Goal: Information Seeking & Learning: Learn about a topic

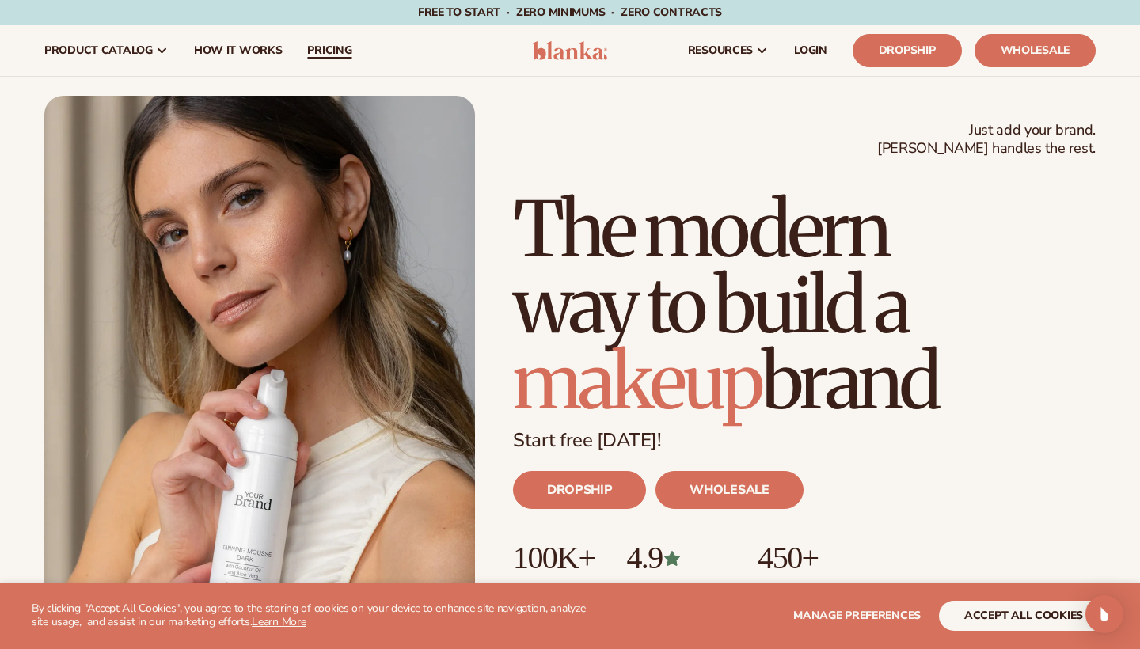
click at [329, 49] on span "pricing" at bounding box center [329, 50] width 44 height 13
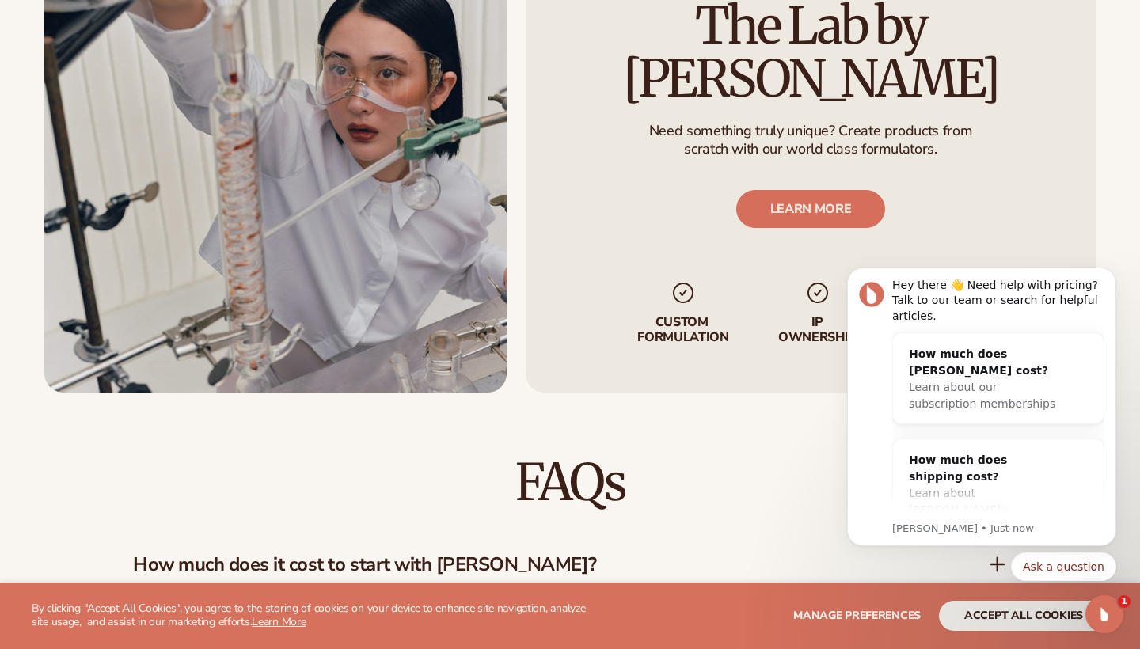
scroll to position [2233, 0]
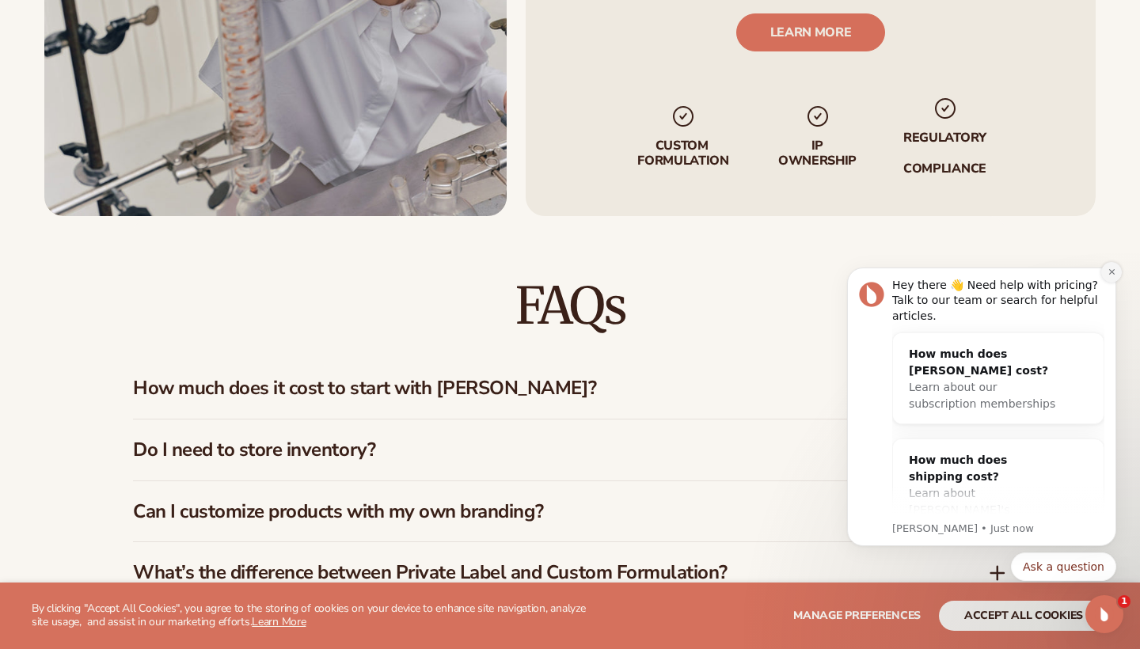
click at [1111, 272] on icon "Dismiss notification" at bounding box center [1112, 272] width 6 height 6
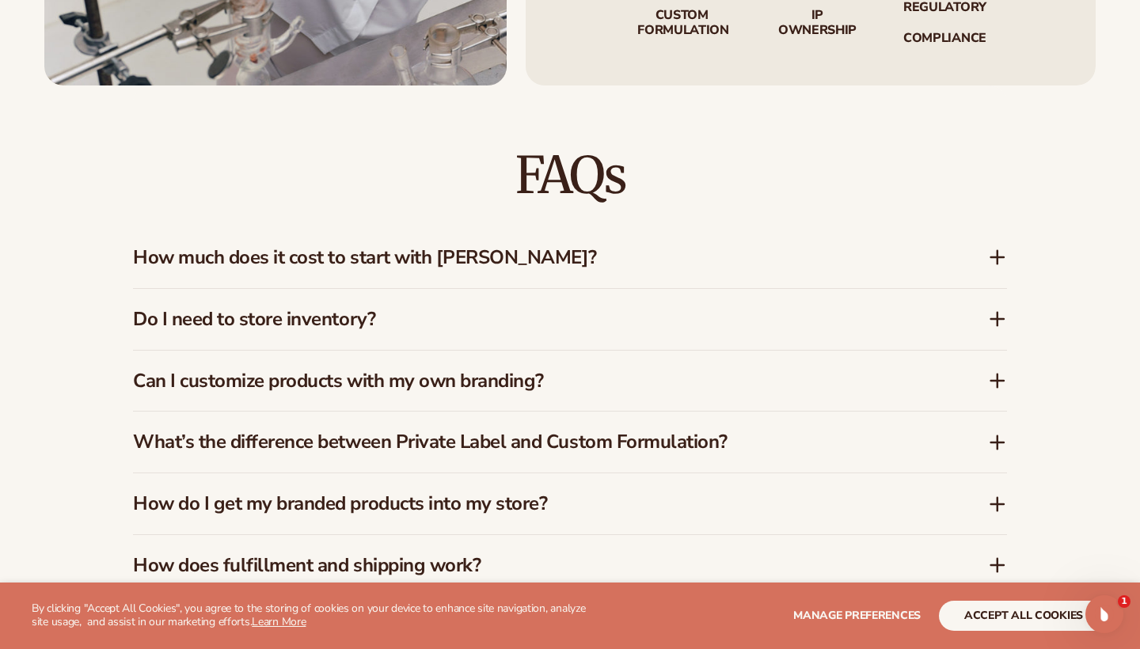
scroll to position [2369, 0]
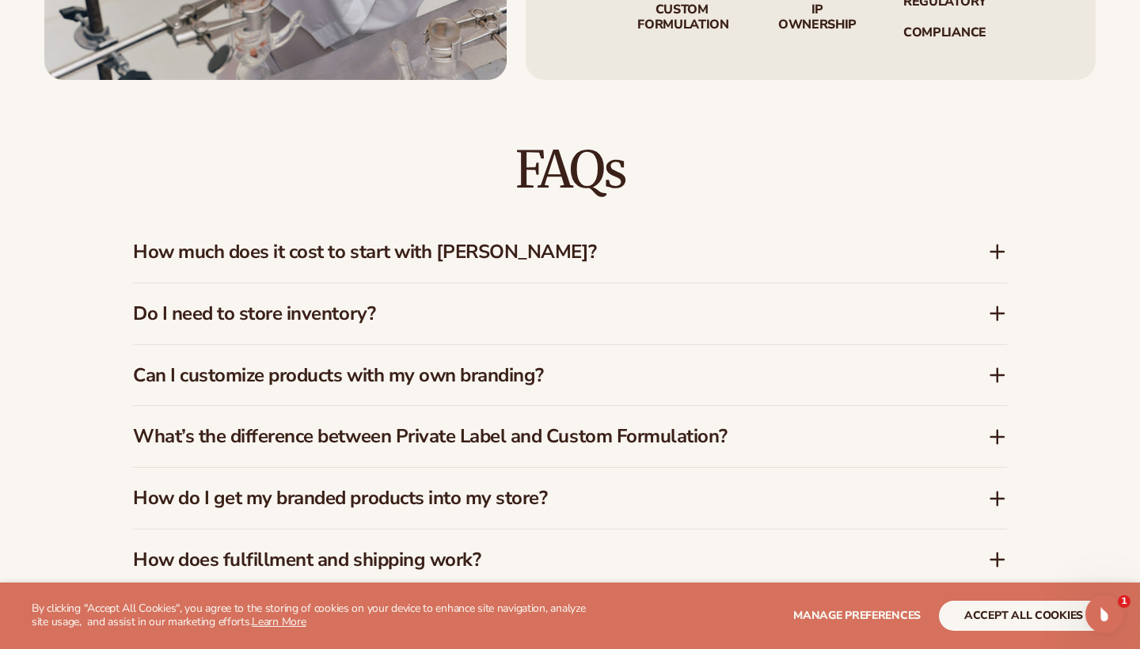
click at [706, 302] on h3 "Do I need to store inventory?" at bounding box center [537, 313] width 808 height 23
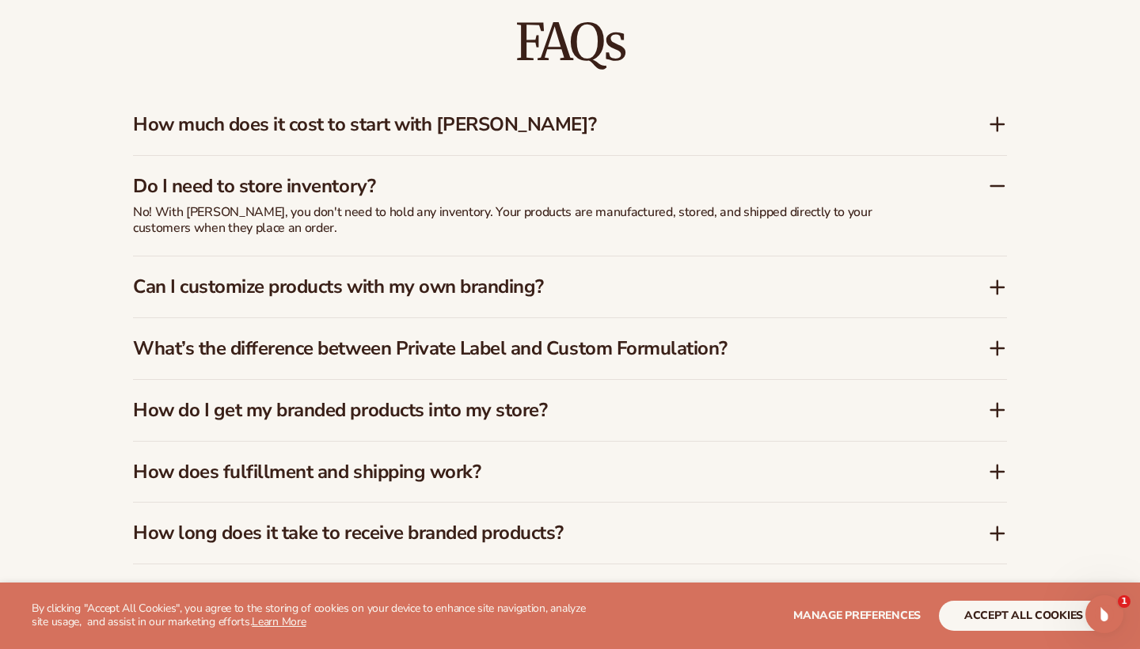
scroll to position [2498, 0]
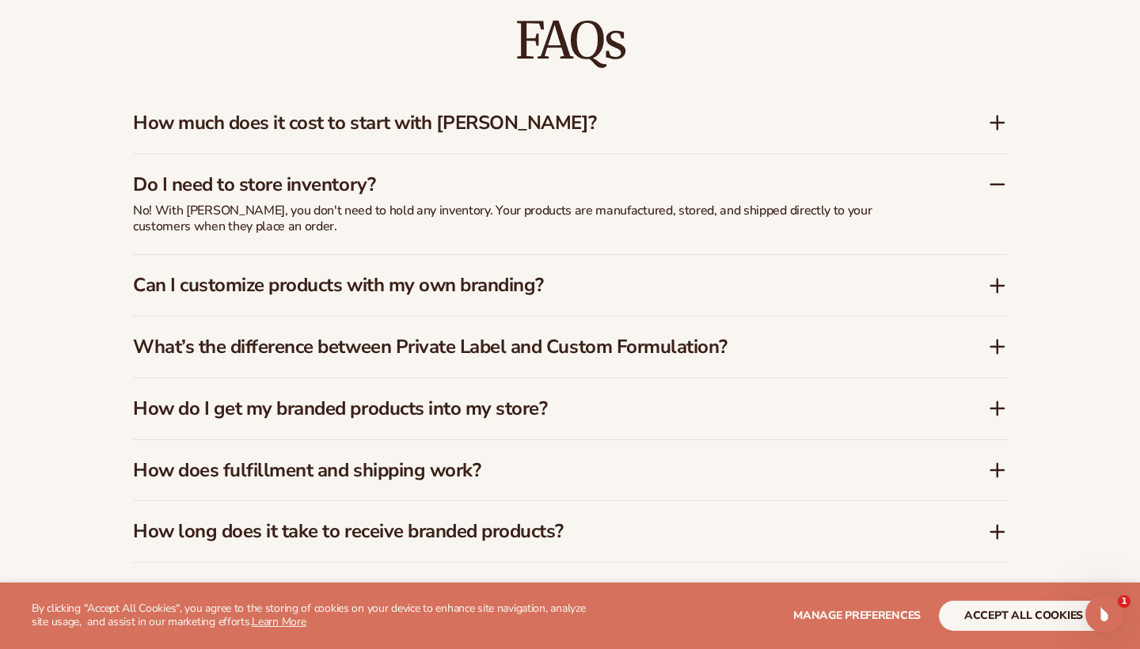
click at [500, 274] on h3 "Can I customize products with my own branding?" at bounding box center [537, 285] width 808 height 23
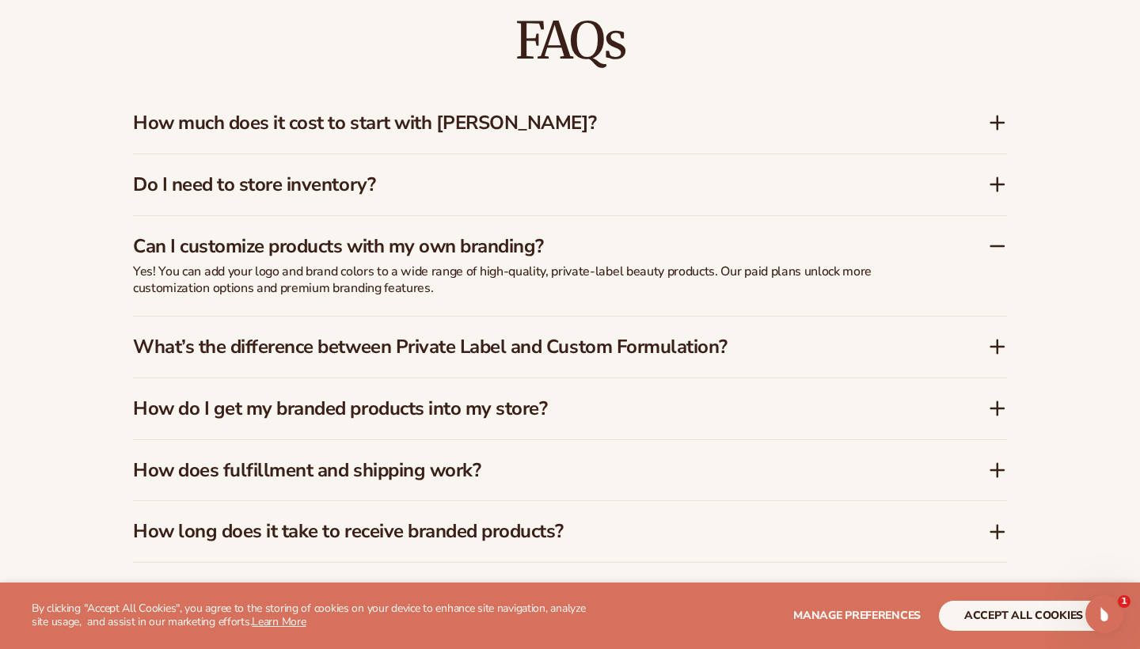
click at [502, 346] on div "What’s the difference between Private Label and Custom Formulation?" at bounding box center [570, 347] width 874 height 61
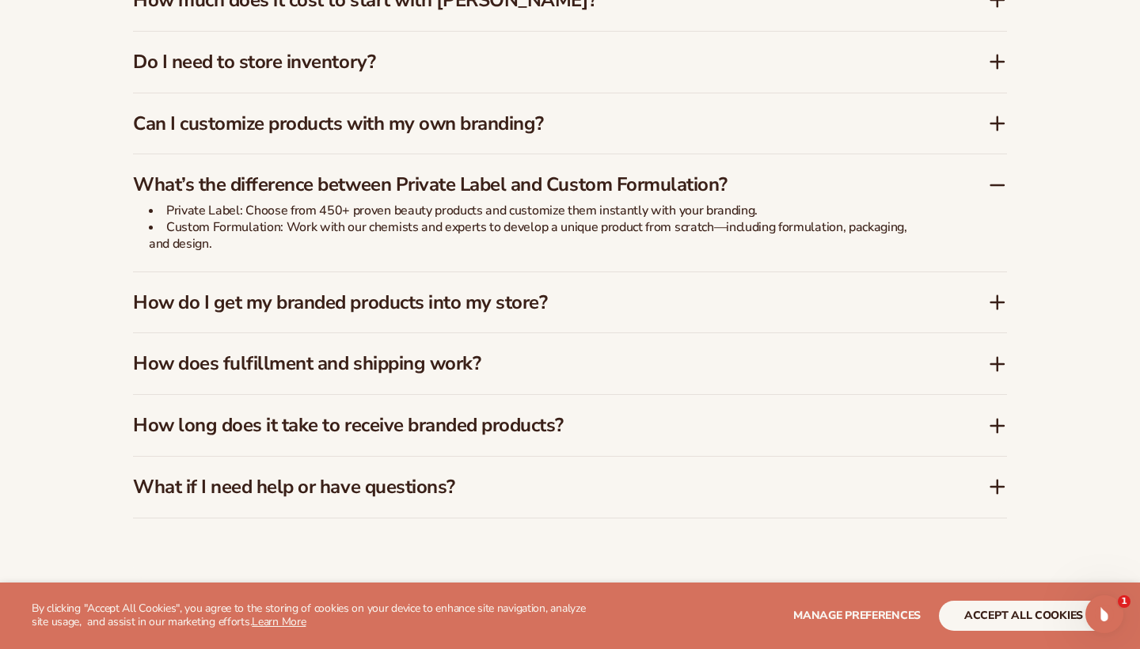
scroll to position [2633, 0]
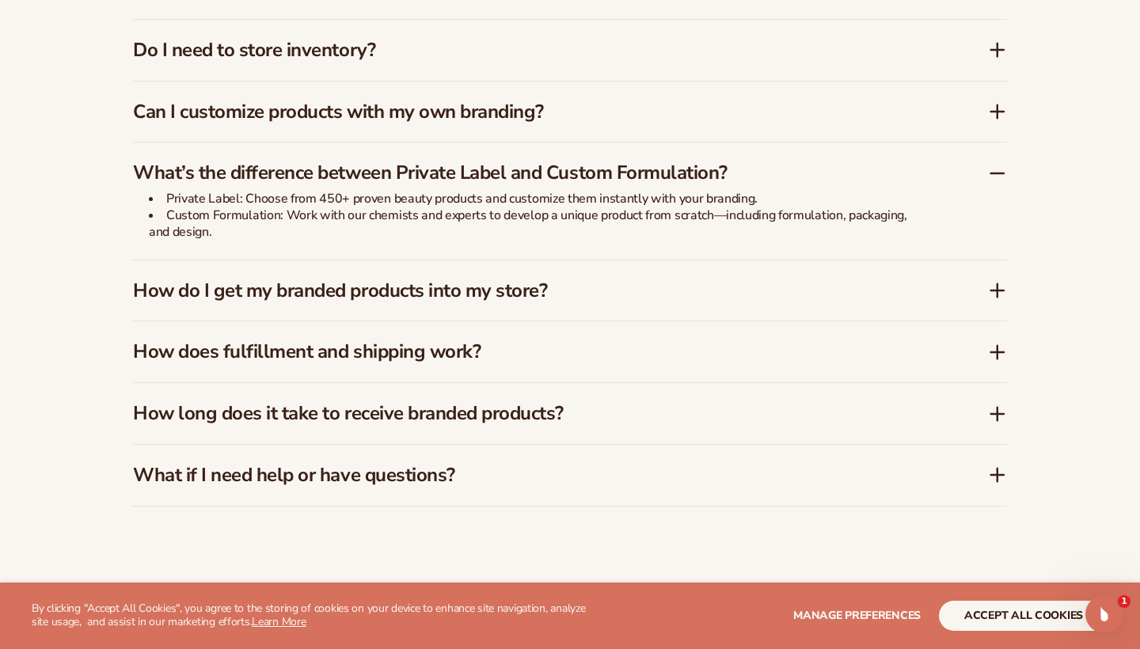
click at [442, 348] on h3 "How does fulfillment and shipping work?" at bounding box center [537, 351] width 808 height 23
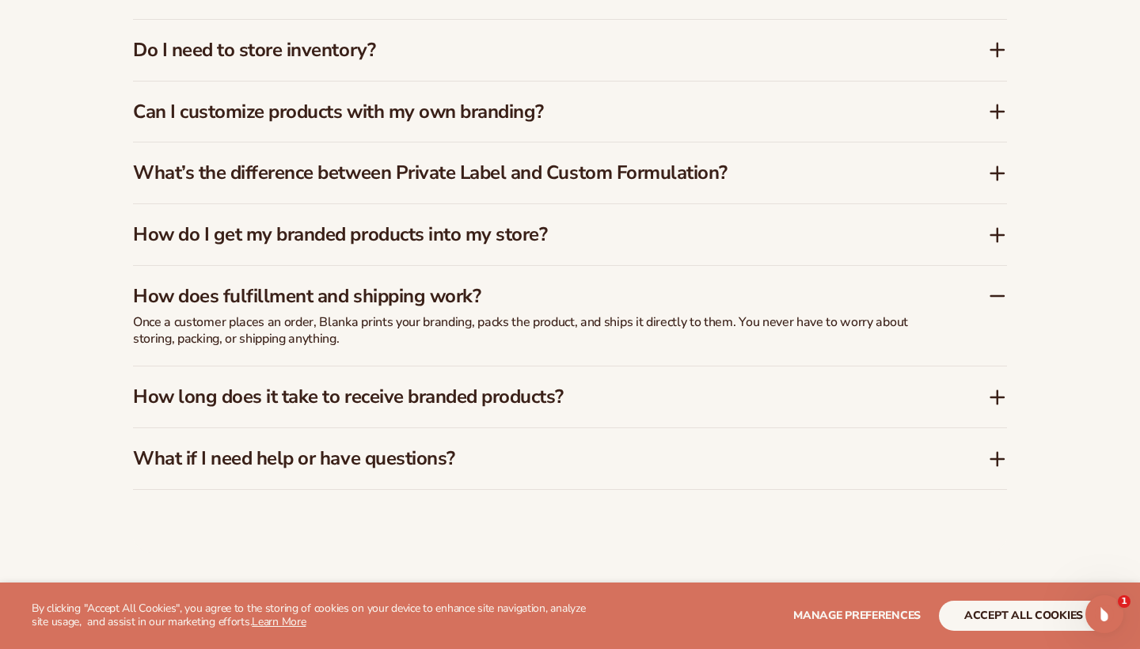
click at [431, 450] on h3 "What if I need help or have questions?" at bounding box center [537, 458] width 808 height 23
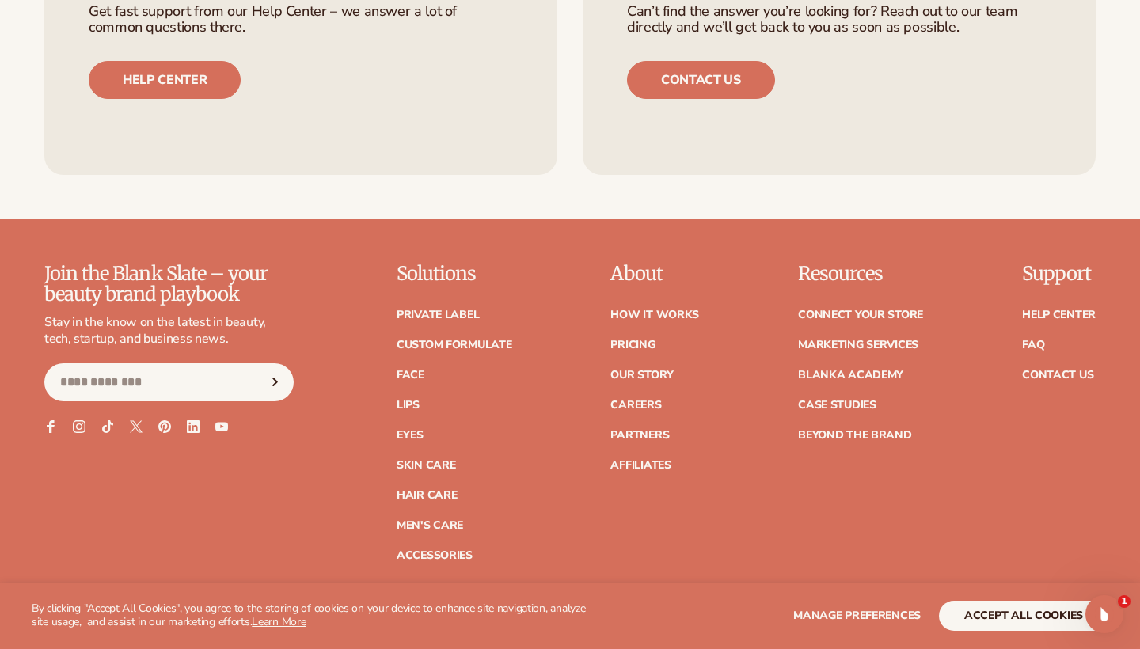
scroll to position [3381, 0]
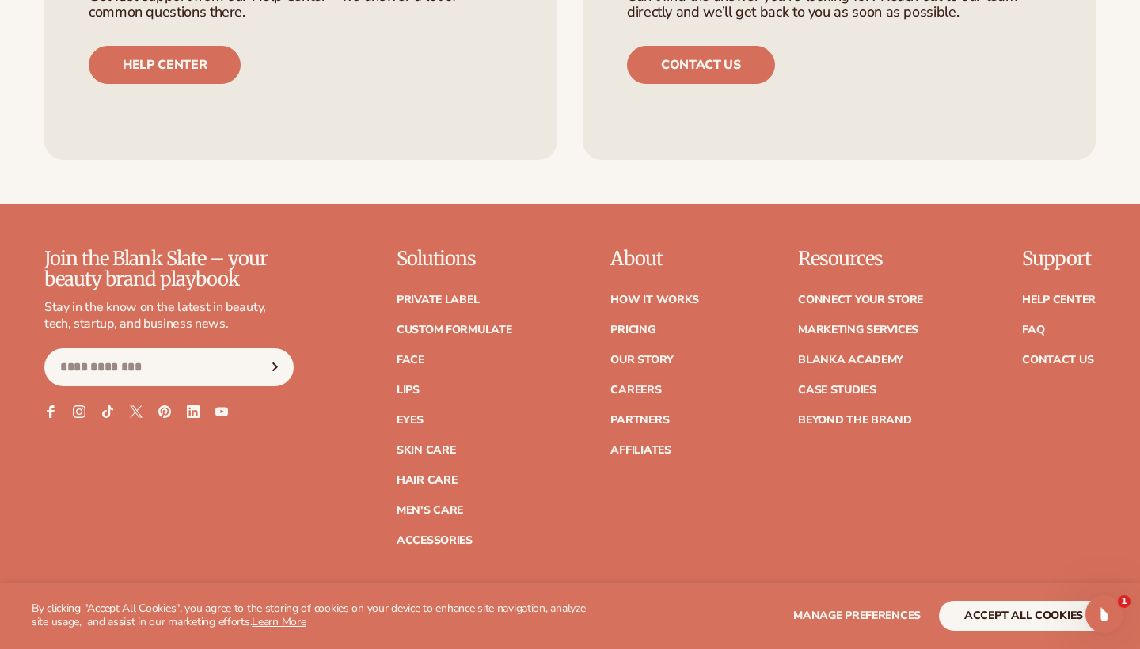
click at [1037, 325] on link "FAQ" at bounding box center [1033, 330] width 22 height 11
